Goal: Information Seeking & Learning: Learn about a topic

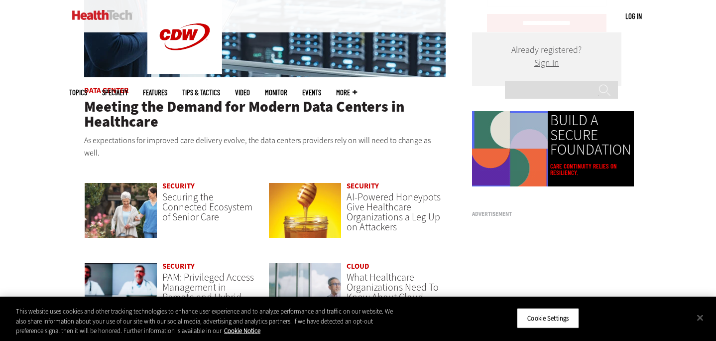
scroll to position [632, 0]
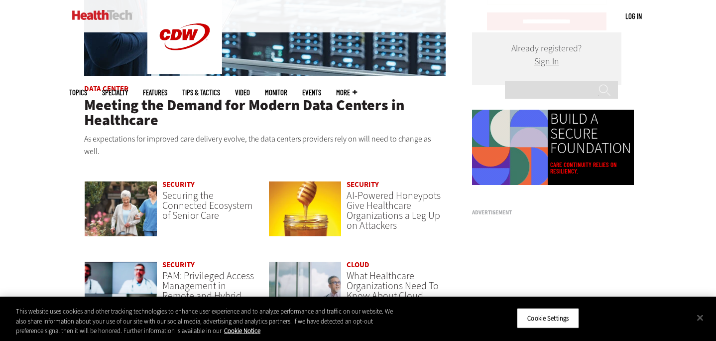
click at [237, 191] on header "Securing the Connected Ecosystem of Senior Care" at bounding box center [209, 206] width 94 height 30
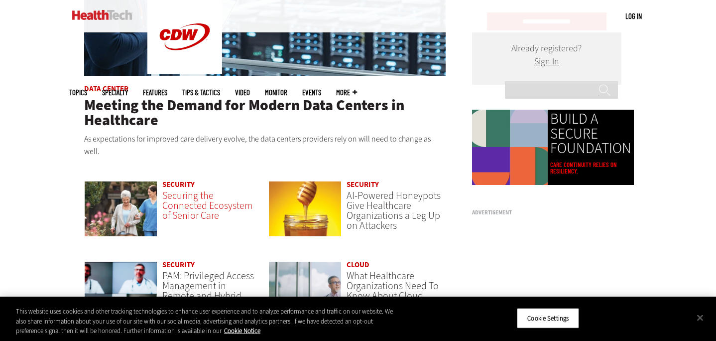
click at [220, 192] on span "Securing the Connected Ecosystem of Senior Care" at bounding box center [207, 205] width 90 height 33
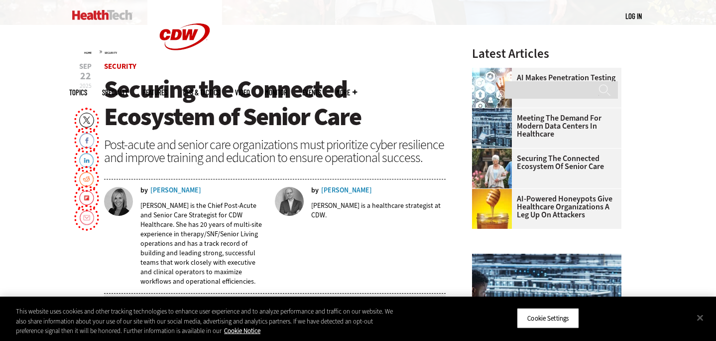
click at [166, 188] on div "Liz Cramer" at bounding box center [175, 190] width 51 height 7
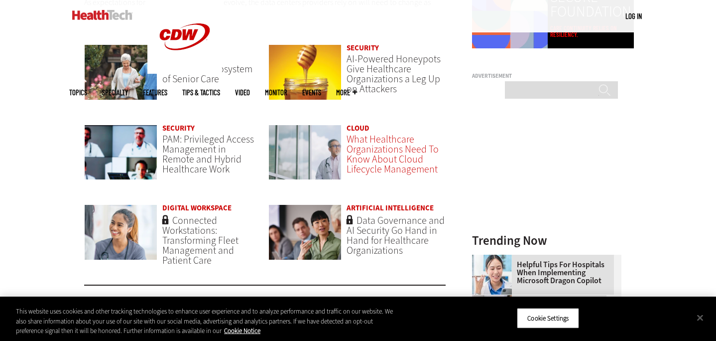
click at [401, 132] on span "What Healthcare Organizations Need To Know About Cloud Lifecycle Management" at bounding box center [393, 153] width 92 height 43
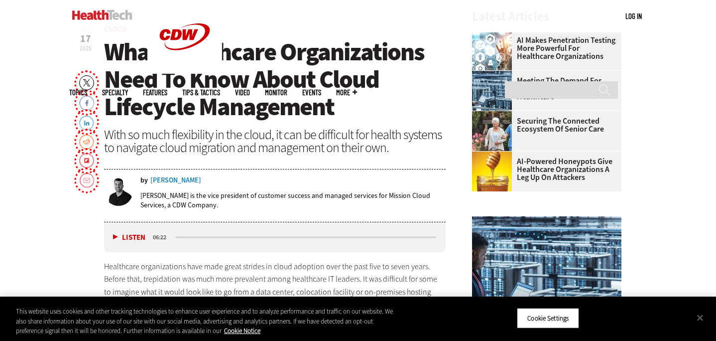
scroll to position [352, 0]
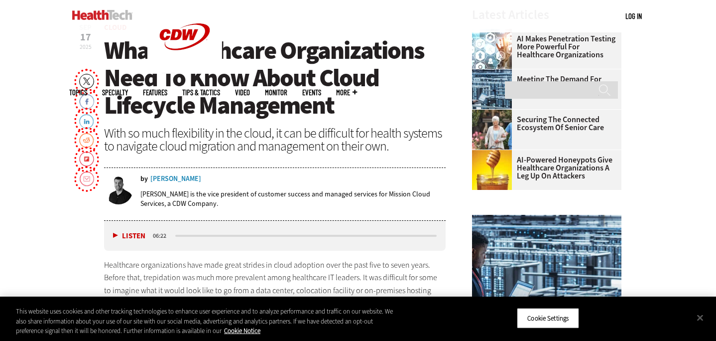
click at [169, 180] on div "JP Pagluica" at bounding box center [175, 178] width 51 height 7
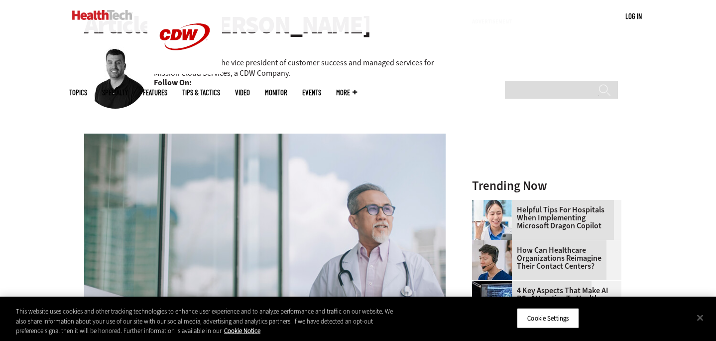
scroll to position [115, 0]
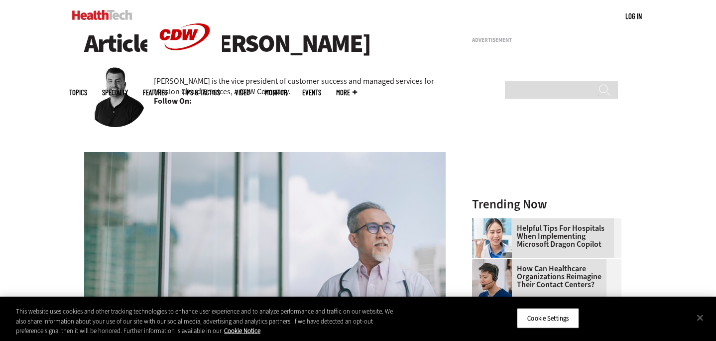
click at [224, 120] on div "Cloud What Healthcare Organizations Need To Know About Cloud Lifecycle Manageme…" at bounding box center [264, 269] width 361 height 322
click at [260, 120] on div "Cloud What Healthcare Organizations Need To Know About Cloud Lifecycle Manageme…" at bounding box center [264, 269] width 361 height 322
drag, startPoint x: 282, startPoint y: 125, endPoint x: 161, endPoint y: 122, distance: 121.5
click at [280, 125] on div "Cloud What Healthcare Organizations Need To Know About Cloud Lifecycle Manageme…" at bounding box center [264, 269] width 361 height 322
click at [172, 124] on div "Cloud What Healthcare Organizations Need To Know About Cloud Lifecycle Manageme…" at bounding box center [264, 269] width 361 height 322
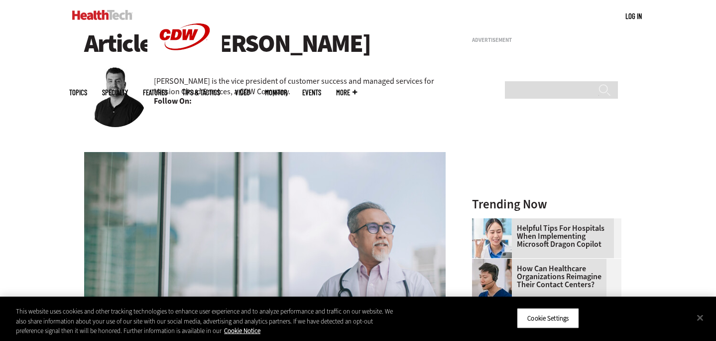
click at [157, 124] on div "Cloud What Healthcare Organizations Need To Know About Cloud Lifecycle Manageme…" at bounding box center [264, 269] width 361 height 322
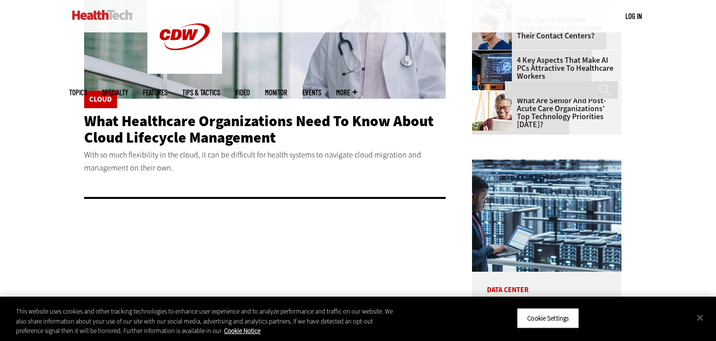
scroll to position [393, 0]
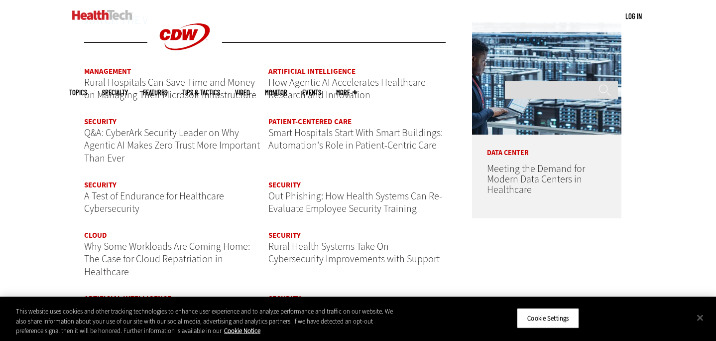
scroll to position [1201, 0]
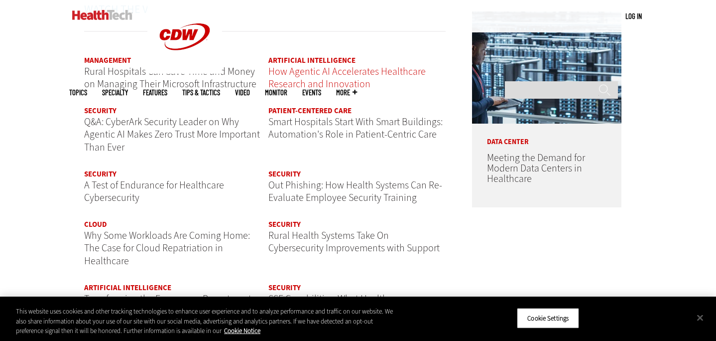
click at [382, 65] on span "How Agentic AI Accelerates Healthcare Research and Innovation" at bounding box center [346, 78] width 157 height 26
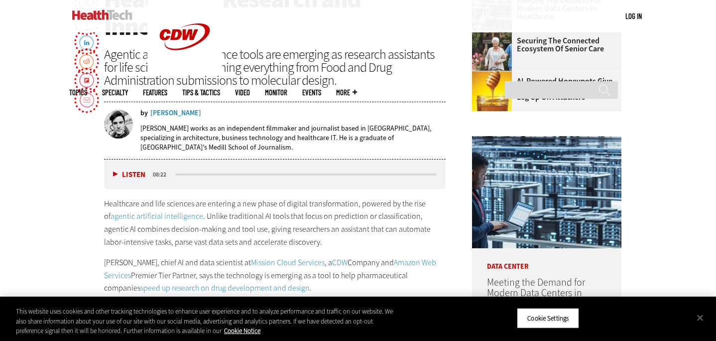
click at [171, 113] on div "Nathan Eddy" at bounding box center [175, 113] width 51 height 7
